Goal: Transaction & Acquisition: Obtain resource

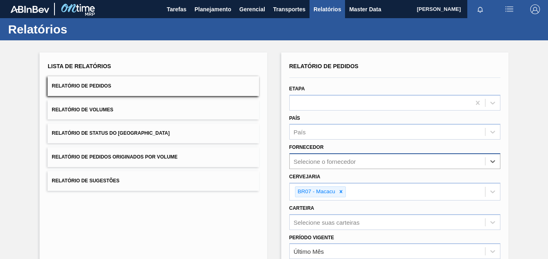
type input "263999"
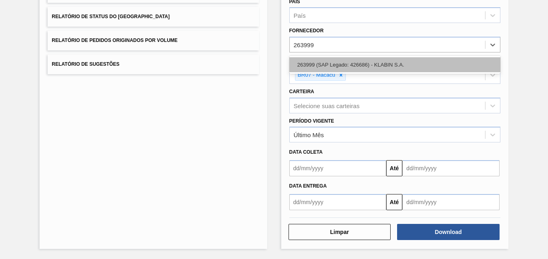
click at [347, 63] on div "263999 (SAP Legado: 426686) - KLABIN S.A." at bounding box center [394, 64] width 211 height 15
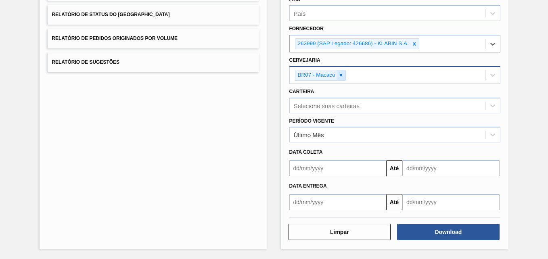
click at [339, 73] on icon at bounding box center [341, 75] width 6 height 6
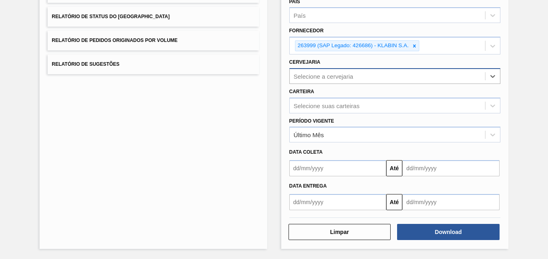
scroll to position [117, 0]
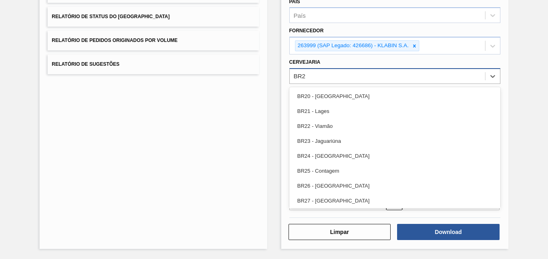
type input "BR21"
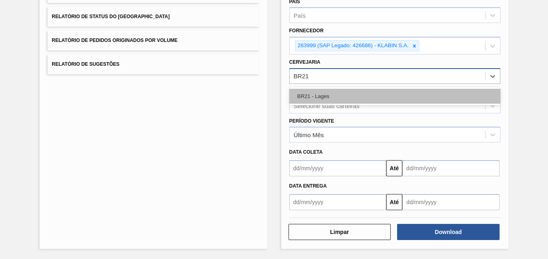
click at [341, 96] on div "BR21 - Lages" at bounding box center [394, 96] width 211 height 15
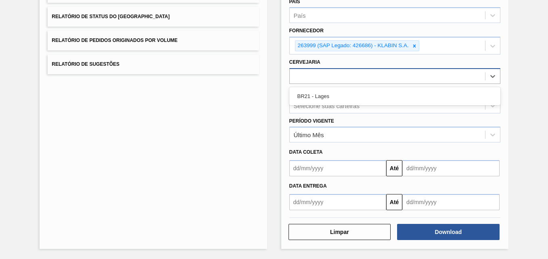
scroll to position [119, 0]
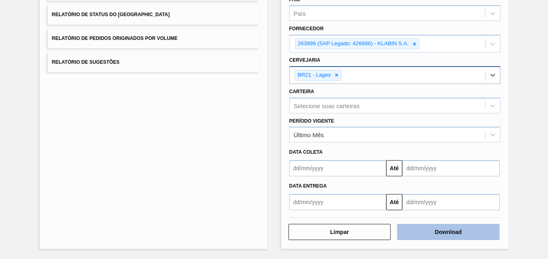
click at [412, 234] on button "Download" at bounding box center [448, 232] width 102 height 16
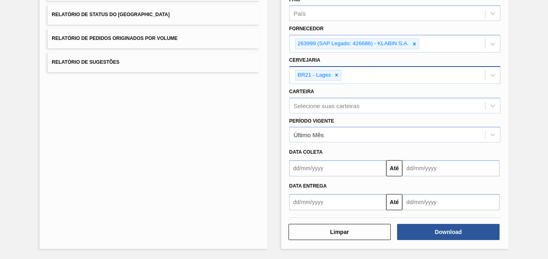
drag, startPoint x: 412, startPoint y: 234, endPoint x: 395, endPoint y: 271, distance: 41.0
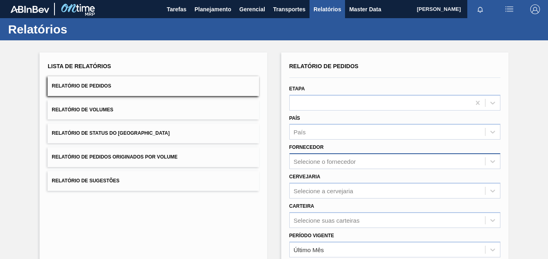
click at [314, 162] on div "Selecione o fornecedor" at bounding box center [394, 161] width 211 height 16
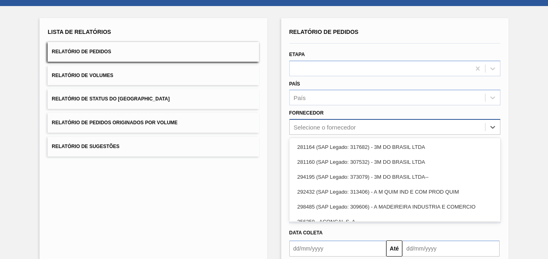
scroll to position [38, 0]
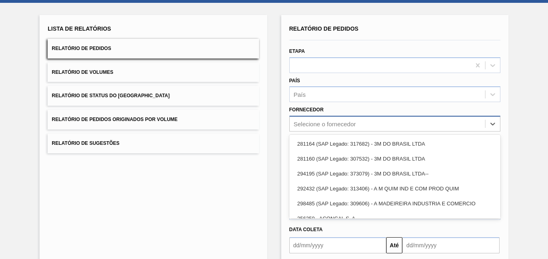
paste input "263999"
type input "263999"
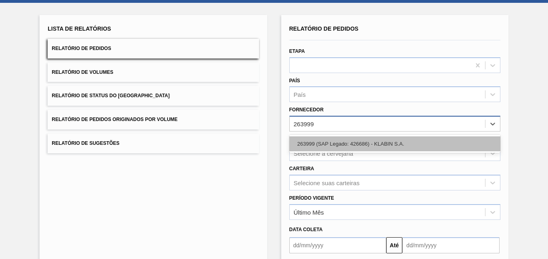
click at [332, 147] on div "263999 (SAP Legado: 426686) - KLABIN S.A." at bounding box center [394, 143] width 211 height 15
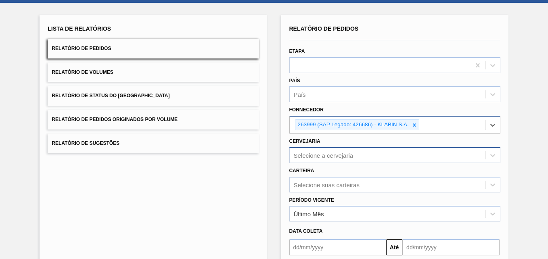
scroll to position [69, 0]
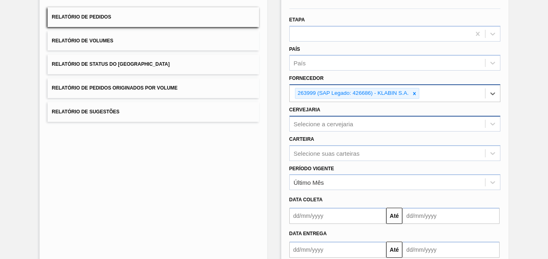
click at [322, 132] on div "Selecione a cervejaria" at bounding box center [394, 124] width 211 height 16
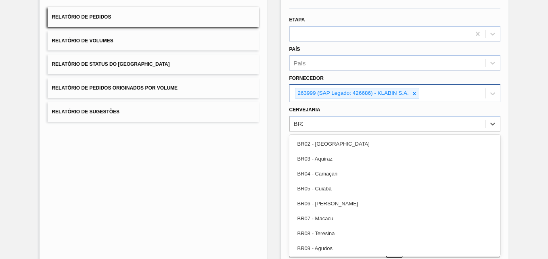
type input "BR21"
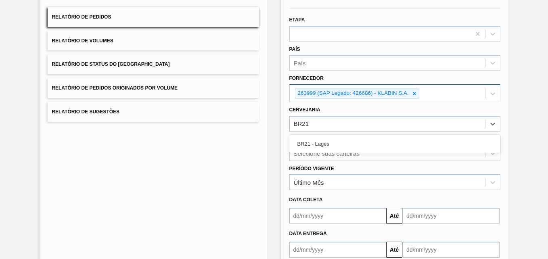
click at [340, 141] on div "BR21 - Lages" at bounding box center [394, 143] width 211 height 15
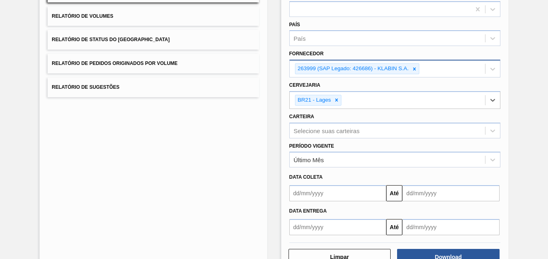
scroll to position [119, 0]
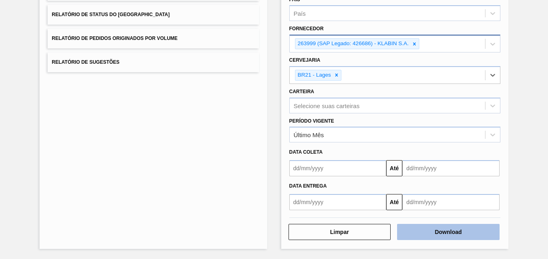
click at [460, 226] on button "Download" at bounding box center [448, 232] width 102 height 16
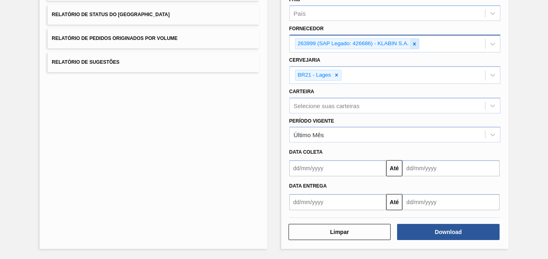
click at [412, 43] on icon at bounding box center [415, 44] width 6 height 6
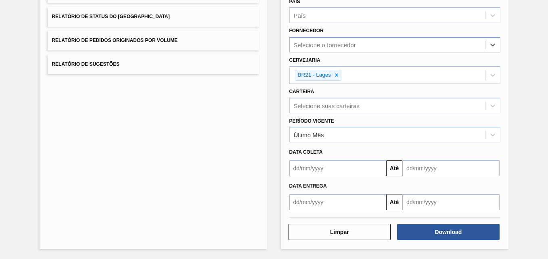
paste input "307331"
type input "307331"
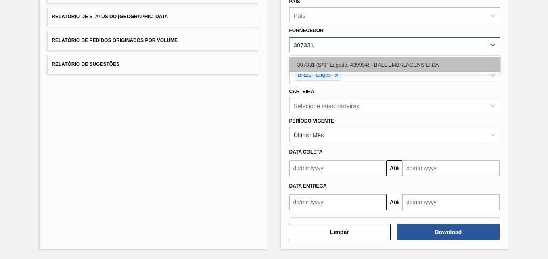
click at [330, 61] on div "307331 (SAP Legado: 439994) - BALL EMBALAGENS LTDA" at bounding box center [394, 64] width 211 height 15
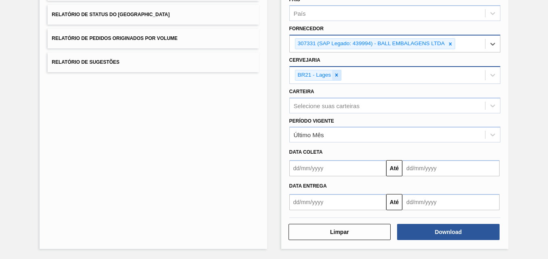
click at [335, 77] on icon at bounding box center [337, 75] width 6 height 6
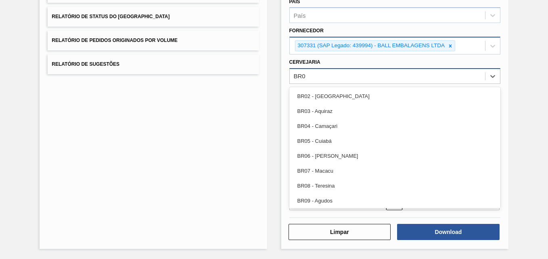
type input "BR07"
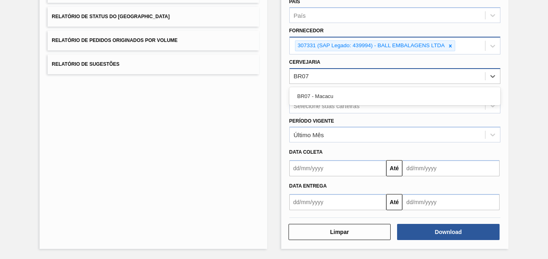
click at [315, 90] on div "BR07 - Macacu" at bounding box center [394, 96] width 211 height 15
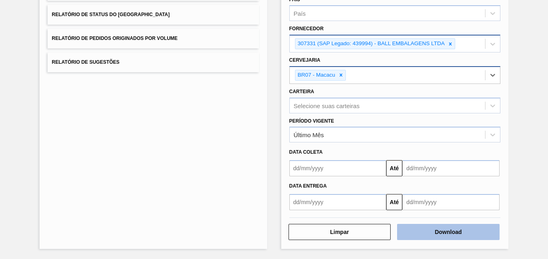
click at [420, 226] on button "Download" at bounding box center [448, 232] width 102 height 16
click at [434, 232] on button "Download" at bounding box center [448, 232] width 102 height 16
click at [434, 239] on button "Download" at bounding box center [448, 232] width 102 height 16
